Goal: Find contact information: Find contact information

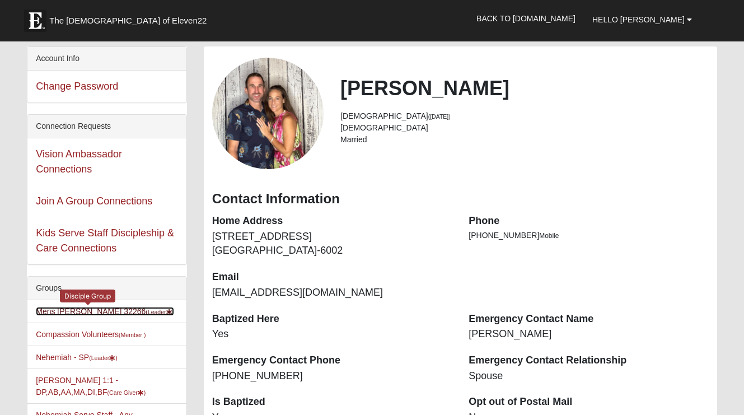
click at [64, 307] on link "[PERSON_NAME] 32266 (Leader )" at bounding box center [105, 311] width 138 height 9
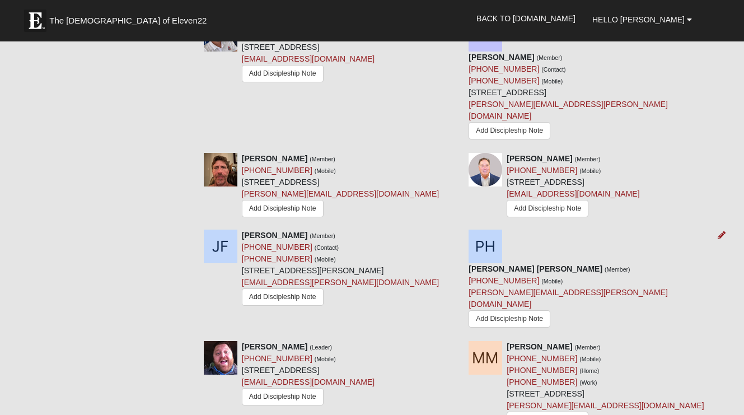
scroll to position [784, 0]
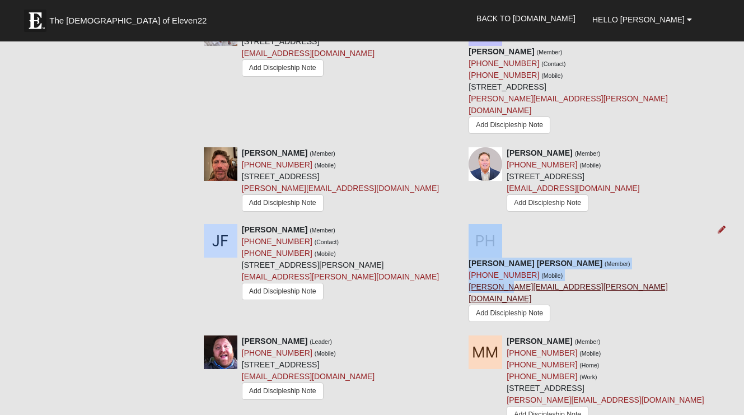
drag, startPoint x: 627, startPoint y: 246, endPoint x: 545, endPoint y: 238, distance: 82.1
click at [544, 239] on div "[PERSON_NAME] [PERSON_NAME] (Member) [PHONE_NUMBER] (Mobile) [PERSON_NAME][EMAI…" at bounding box center [592, 275] width 265 height 103
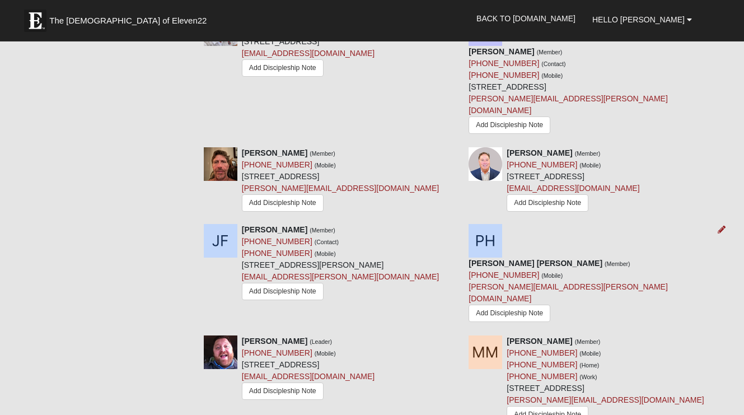
click at [627, 243] on div "[PERSON_NAME] [PERSON_NAME] (Member) [PHONE_NUMBER] (Mobile) [PERSON_NAME][EMAI…" at bounding box center [592, 275] width 265 height 103
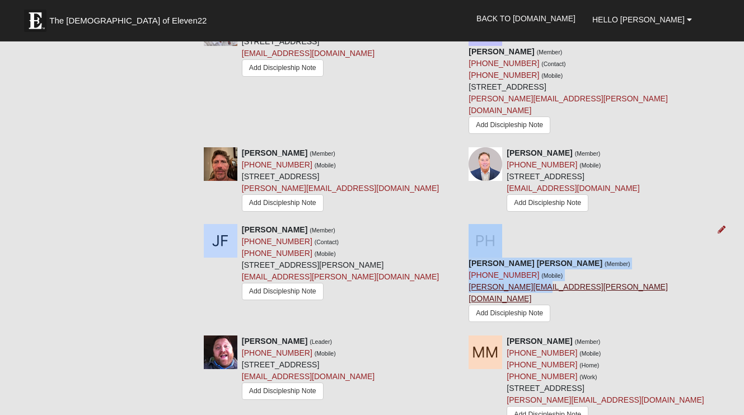
drag, startPoint x: 622, startPoint y: 244, endPoint x: 571, endPoint y: 243, distance: 51.0
click at [571, 243] on div "[PERSON_NAME] [PERSON_NAME] (Member) [PHONE_NUMBER] (Mobile) [PERSON_NAME][EMAI…" at bounding box center [592, 275] width 265 height 103
click at [595, 258] on div "[PERSON_NAME] [PERSON_NAME] (Member) [PHONE_NUMBER] (Mobile) [PERSON_NAME][EMAI…" at bounding box center [593, 292] width 248 height 69
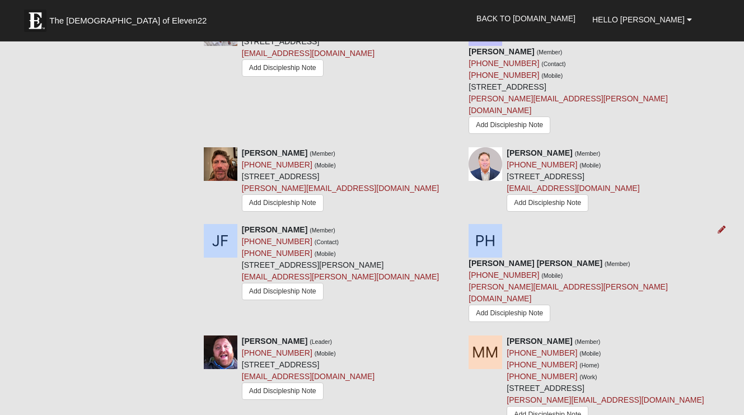
drag, startPoint x: 505, startPoint y: 245, endPoint x: 616, endPoint y: 245, distance: 111.4
click at [616, 245] on div "[PERSON_NAME] [PERSON_NAME] (Member) [PHONE_NUMBER] (Mobile) [PERSON_NAME][EMAI…" at bounding box center [592, 275] width 265 height 103
click at [615, 248] on div "[PERSON_NAME] [PERSON_NAME] (Member) [PHONE_NUMBER] (Mobile) [PERSON_NAME][EMAI…" at bounding box center [592, 275] width 265 height 103
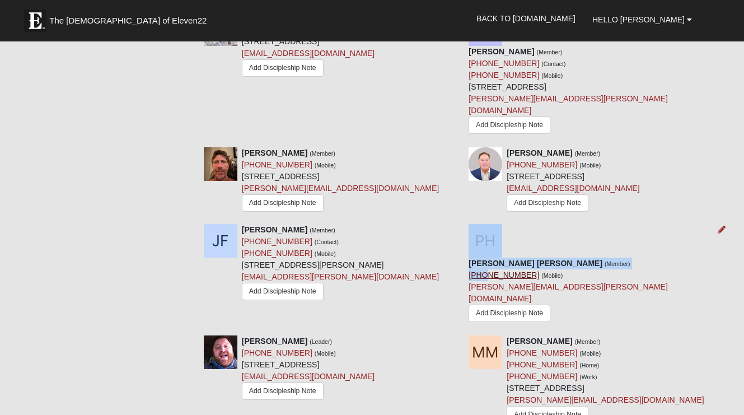
drag, startPoint x: 631, startPoint y: 243, endPoint x: 521, endPoint y: 230, distance: 111.1
click at [521, 230] on div "[PERSON_NAME] [PERSON_NAME] (Member) [PHONE_NUMBER] (Mobile) [PERSON_NAME][EMAI…" at bounding box center [592, 275] width 265 height 103
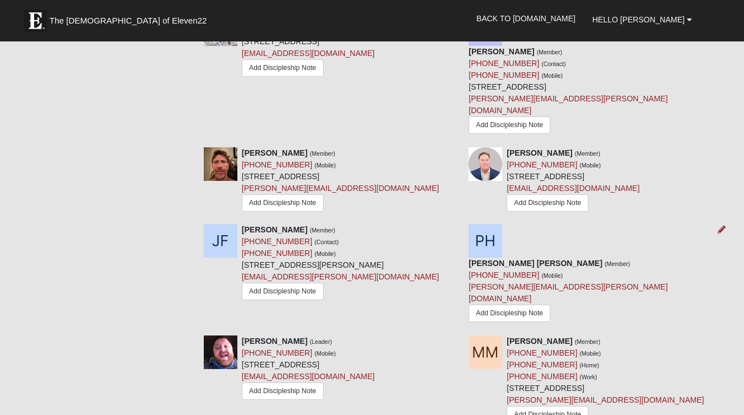
click at [607, 258] on div "[PERSON_NAME] [PERSON_NAME] (Member) [PHONE_NUMBER] (Mobile) [PERSON_NAME][EMAI…" at bounding box center [593, 292] width 248 height 69
copy link "[PHONE_NUMBER]"
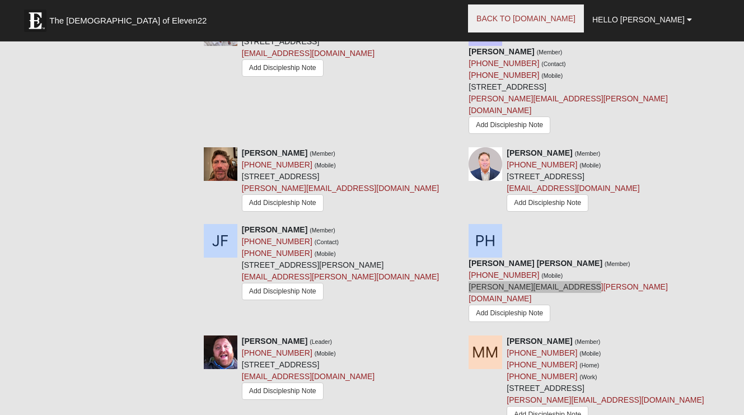
drag, startPoint x: 585, startPoint y: 241, endPoint x: 564, endPoint y: 8, distance: 233.3
click at [0, 0] on form "The [DEMOGRAPHIC_DATA] of Eleven22 Hello [PERSON_NAME] My Account Log Out Back …" at bounding box center [372, 234] width 744 height 2008
